Goal: Transaction & Acquisition: Purchase product/service

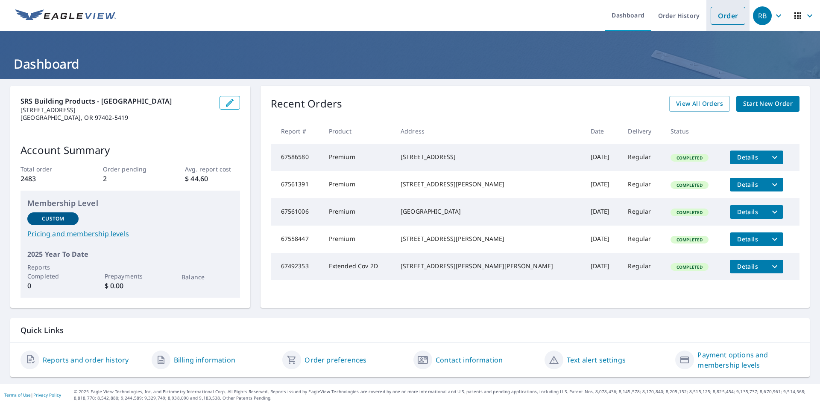
click at [721, 16] on link "Order" at bounding box center [727, 16] width 35 height 18
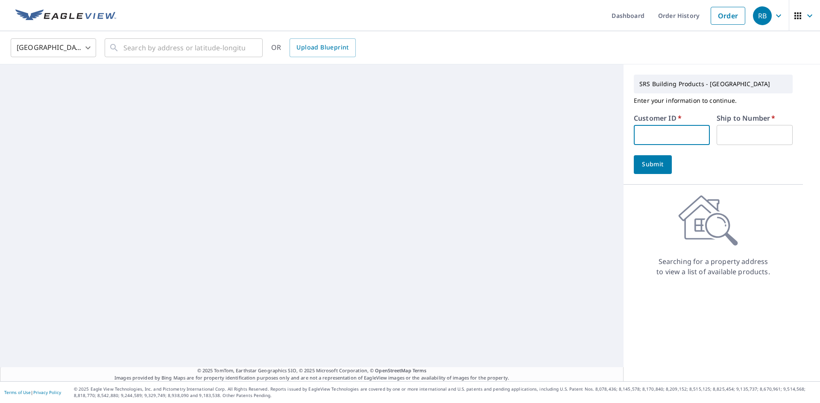
click at [678, 139] on input "text" at bounding box center [672, 135] width 76 height 20
type input "hug320"
drag, startPoint x: 728, startPoint y: 132, endPoint x: 732, endPoint y: 138, distance: 7.1
click at [728, 132] on input "text" at bounding box center [754, 135] width 76 height 20
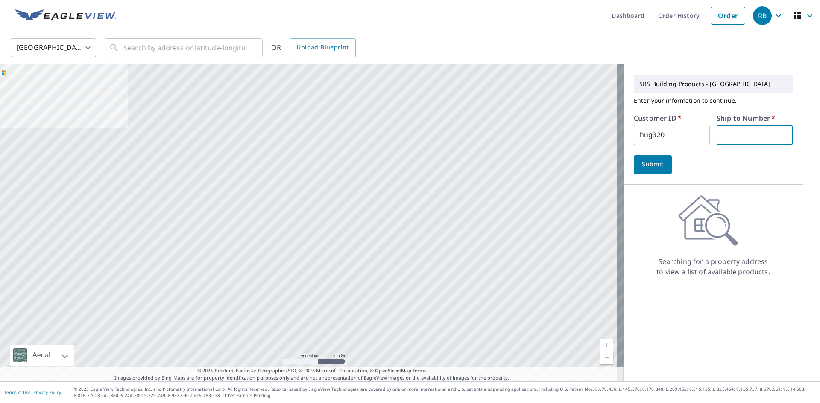
type input "1"
click at [652, 162] on span "Submit" at bounding box center [652, 164] width 24 height 11
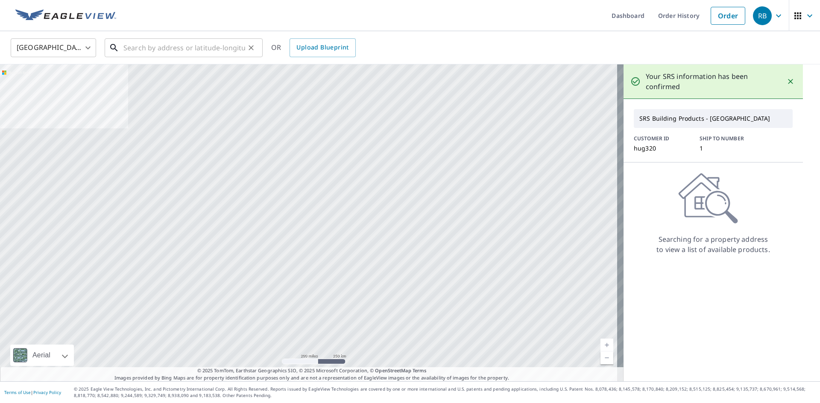
click at [203, 50] on input "text" at bounding box center [184, 48] width 122 height 24
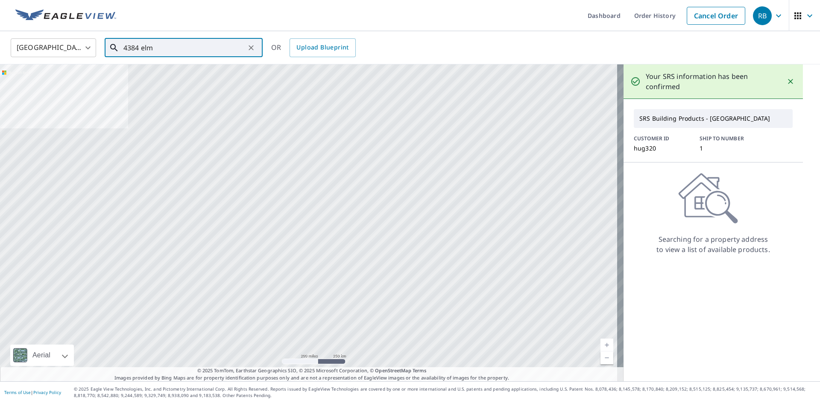
click at [168, 49] on input "4384 elm" at bounding box center [184, 48] width 122 height 24
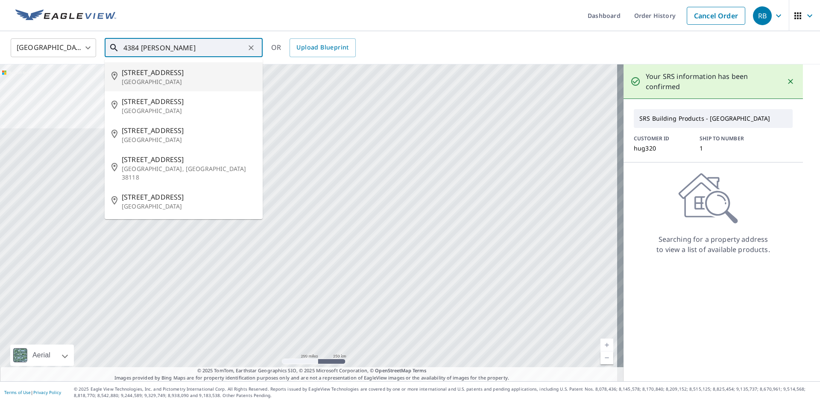
click at [184, 74] on span "[STREET_ADDRESS]" at bounding box center [189, 72] width 134 height 10
type input "[STREET_ADDRESS]"
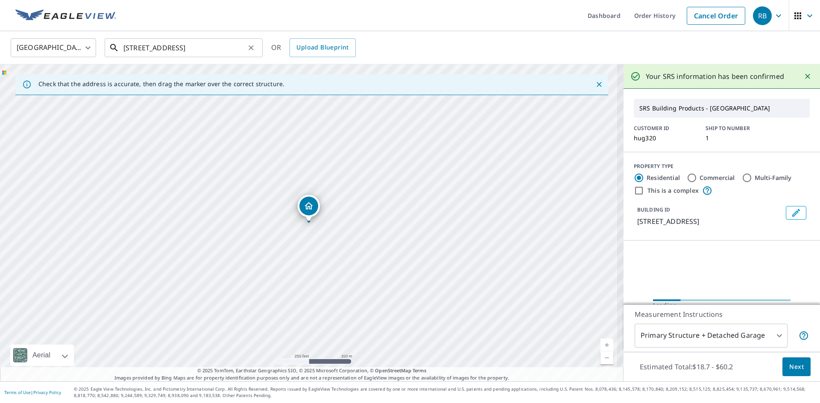
click at [238, 51] on input "[STREET_ADDRESS]" at bounding box center [184, 48] width 122 height 24
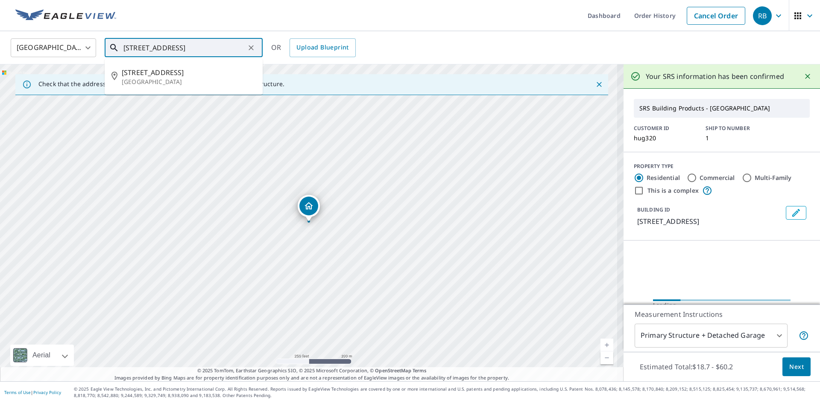
click at [250, 49] on icon "Clear" at bounding box center [250, 47] width 5 height 5
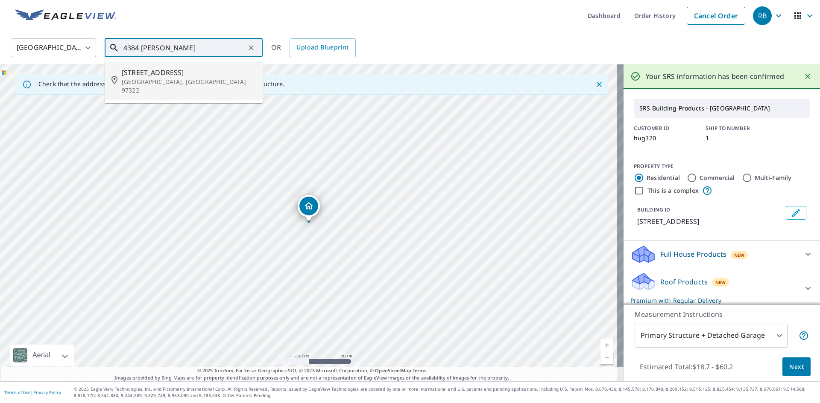
click at [173, 78] on p "[GEOGRAPHIC_DATA], [GEOGRAPHIC_DATA] 97322" at bounding box center [189, 86] width 134 height 17
type input "[STREET_ADDRESS]"
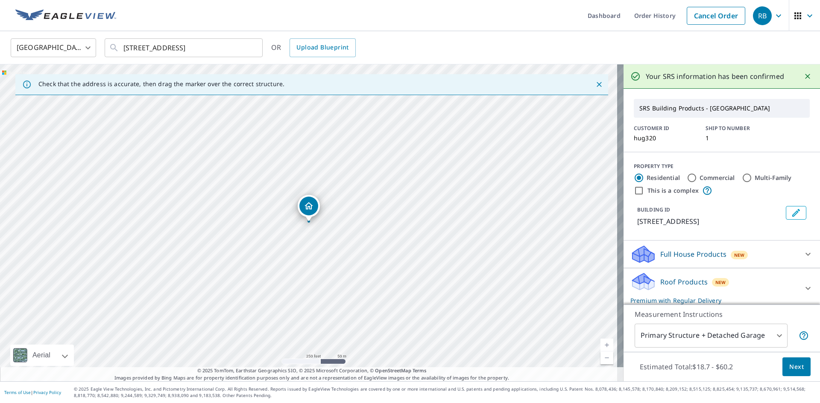
click at [789, 369] on span "Next" at bounding box center [796, 367] width 15 height 11
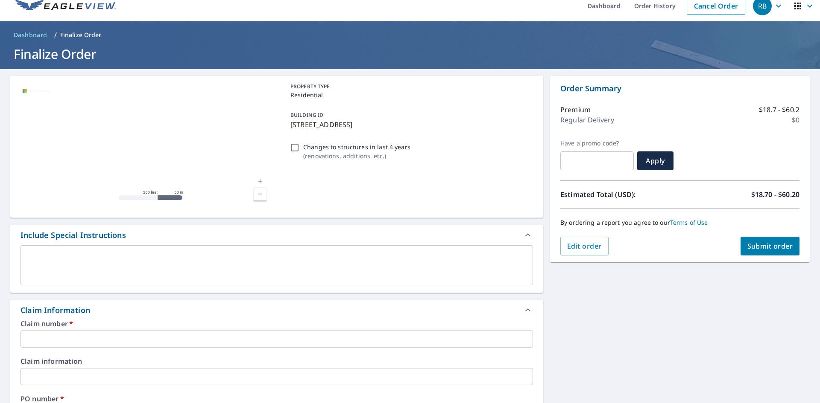
scroll to position [14, 0]
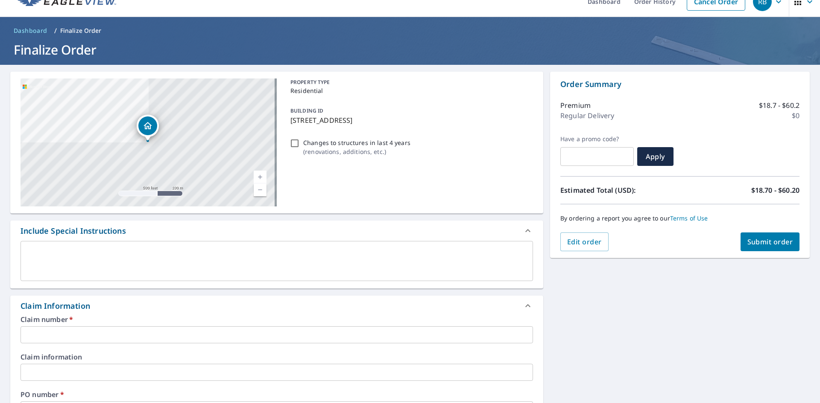
click at [111, 336] on input "text" at bounding box center [276, 335] width 512 height 17
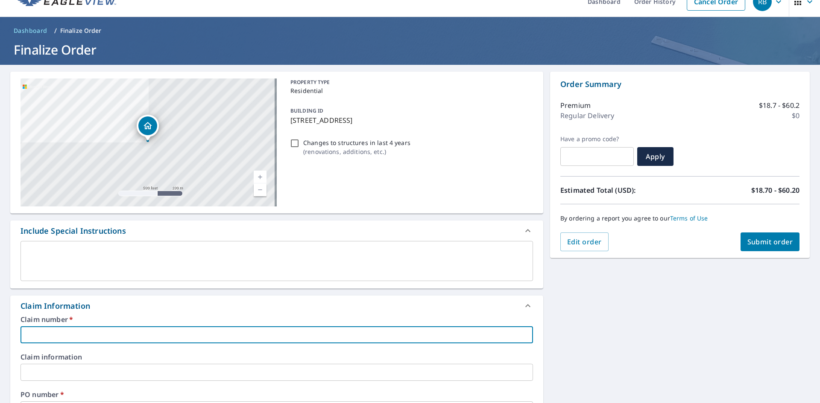
type input "DM"
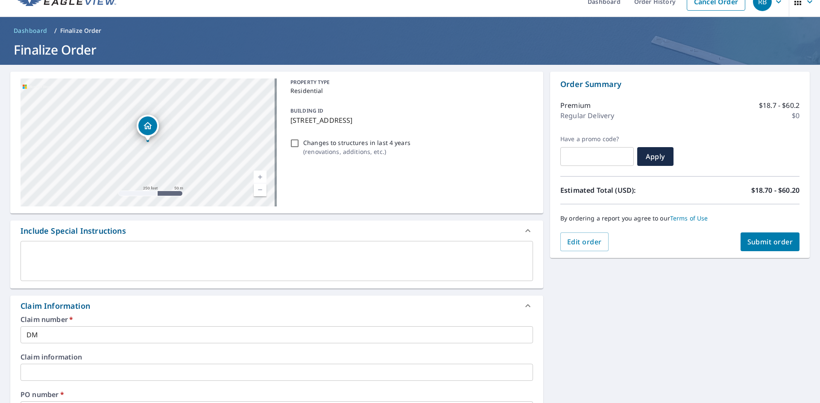
click at [105, 395] on label "PO number   *" at bounding box center [276, 395] width 512 height 7
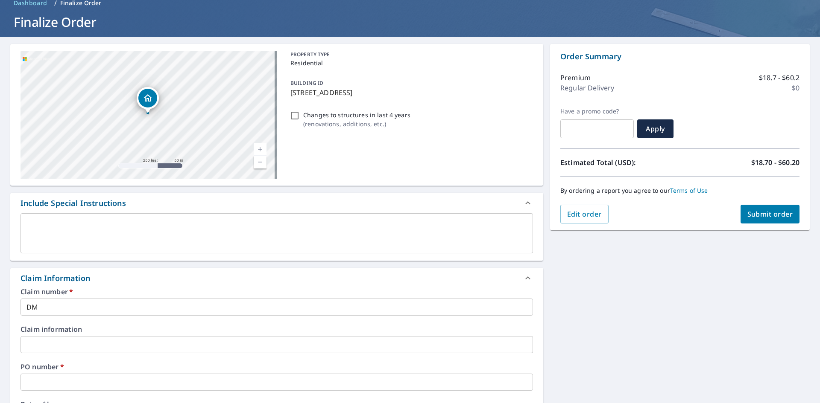
scroll to position [43, 0]
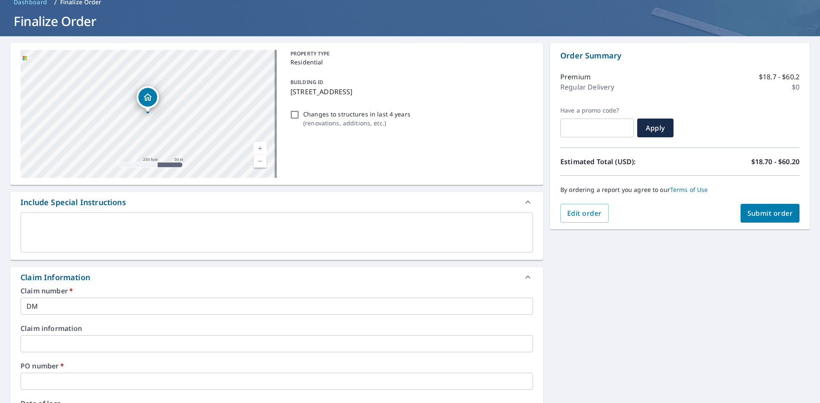
click at [103, 368] on label "PO number   *" at bounding box center [276, 366] width 512 height 7
click at [107, 375] on input "text" at bounding box center [276, 381] width 512 height 17
drag, startPoint x: 287, startPoint y: 91, endPoint x: 347, endPoint y: 93, distance: 60.2
click at [347, 93] on div "BUILDING ID [STREET_ADDRESS]" at bounding box center [410, 86] width 246 height 27
checkbox input "true"
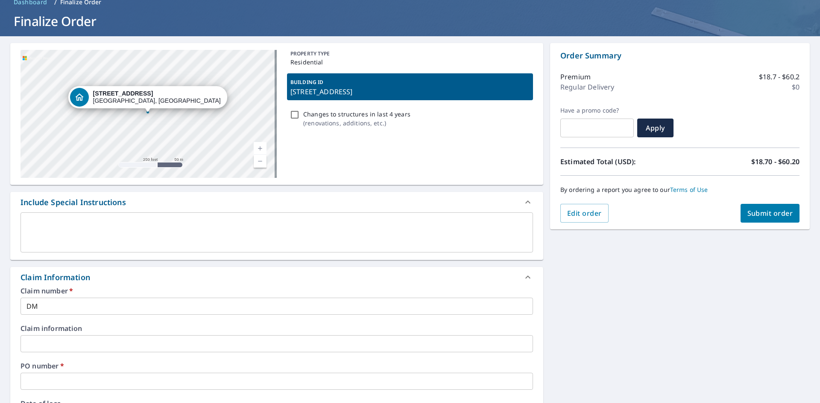
copy p "[STREET_ADDRESS]"
click at [85, 379] on input "text" at bounding box center [276, 381] width 512 height 17
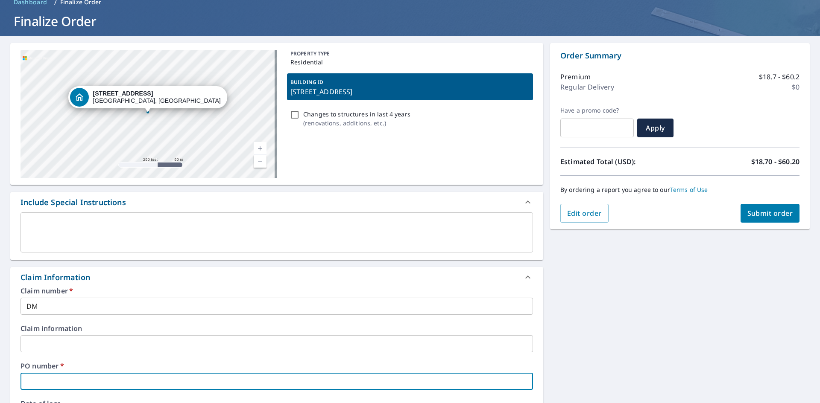
paste input "[STREET_ADDRESS]"
type input "[STREET_ADDRESS]"
checkbox input "true"
